Goal: Information Seeking & Learning: Learn about a topic

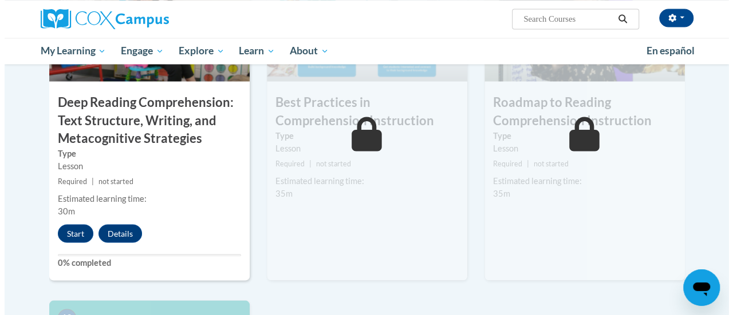
scroll to position [983, 0]
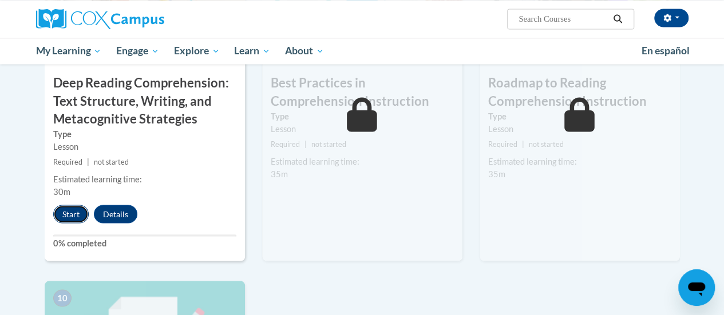
click at [62, 221] on button "Start" at bounding box center [70, 214] width 35 height 18
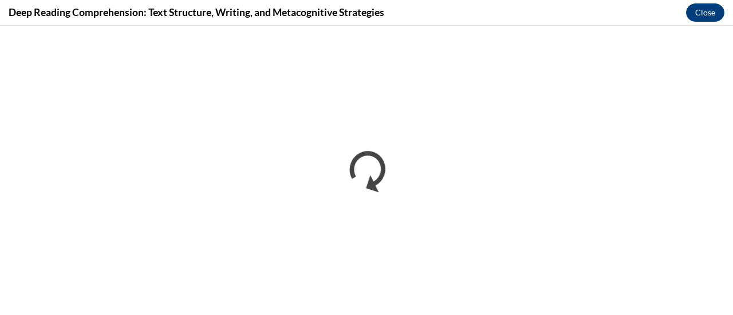
scroll to position [0, 0]
